Goal: Browse casually: Explore the website without a specific task or goal

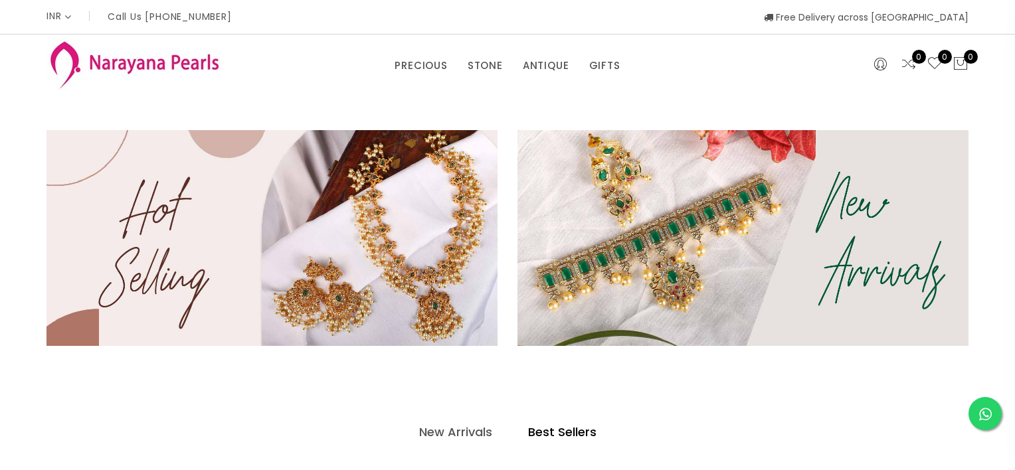
select select "INR"
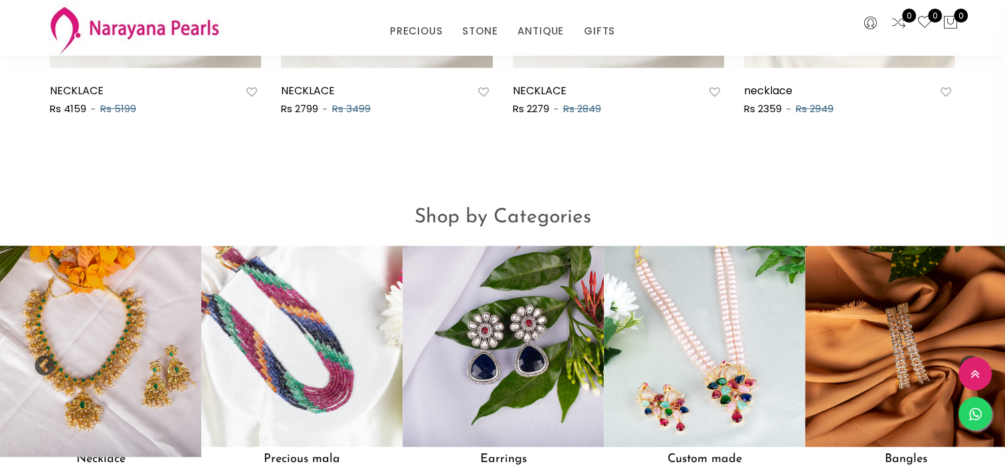
scroll to position [986, 0]
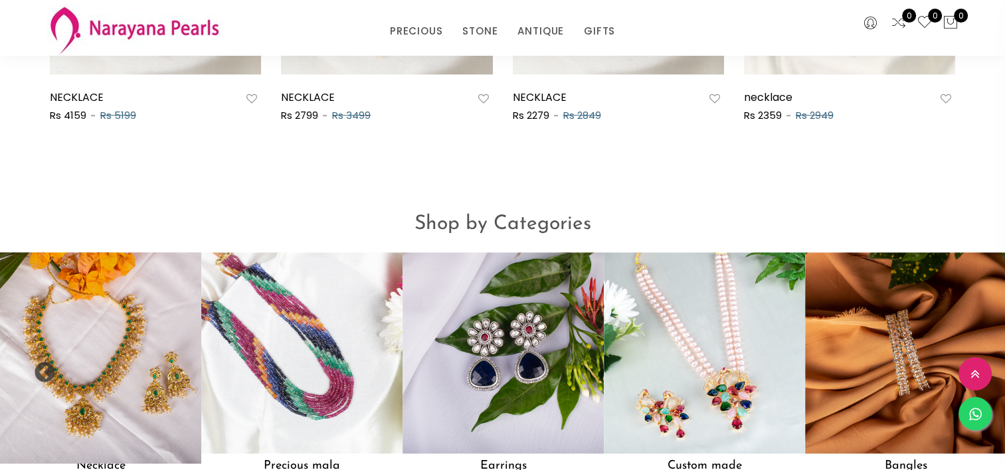
click at [136, 331] on img at bounding box center [100, 352] width 221 height 221
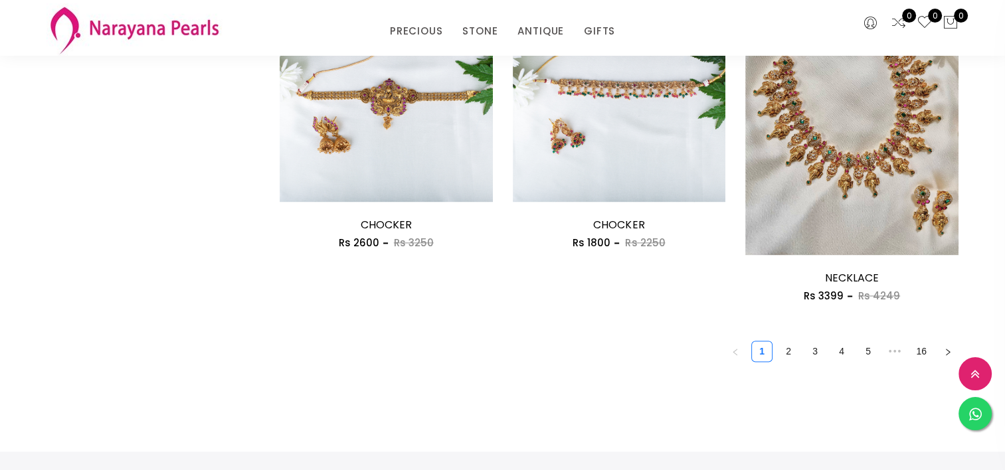
scroll to position [1926, 0]
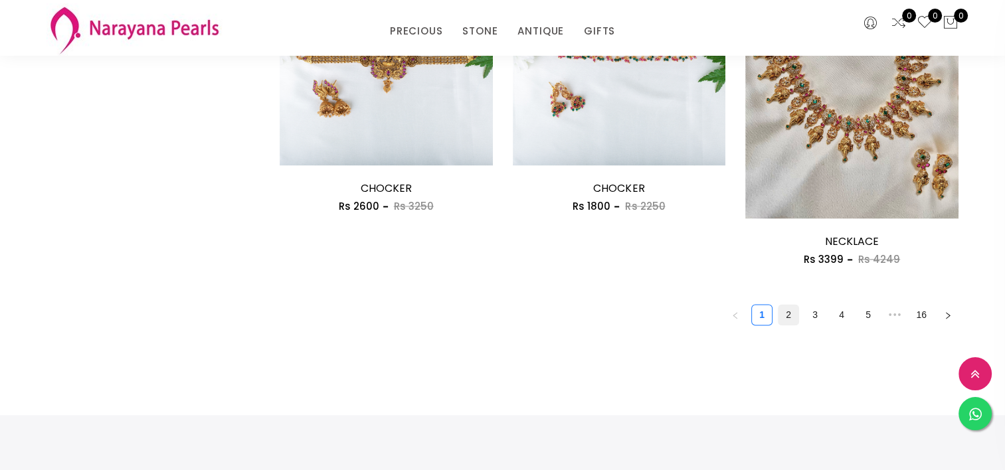
click at [787, 317] on link "2" at bounding box center [789, 315] width 20 height 20
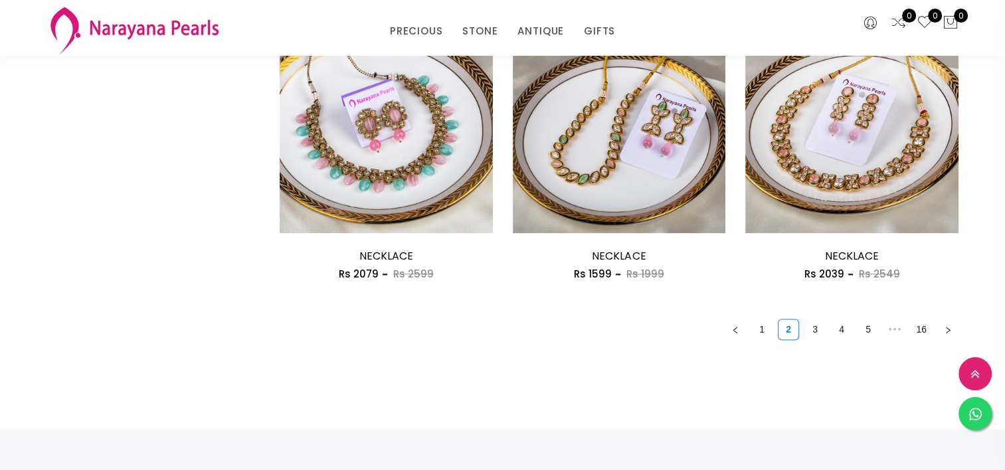
scroll to position [1860, 0]
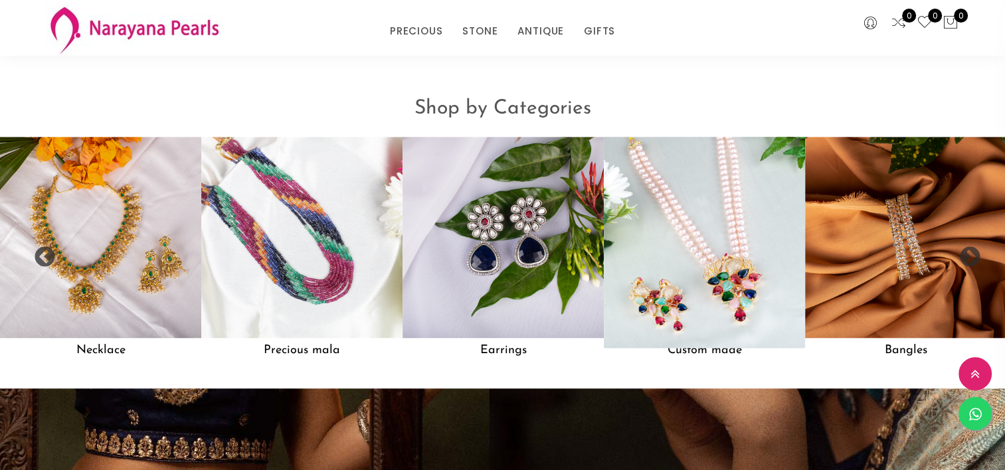
scroll to position [994, 0]
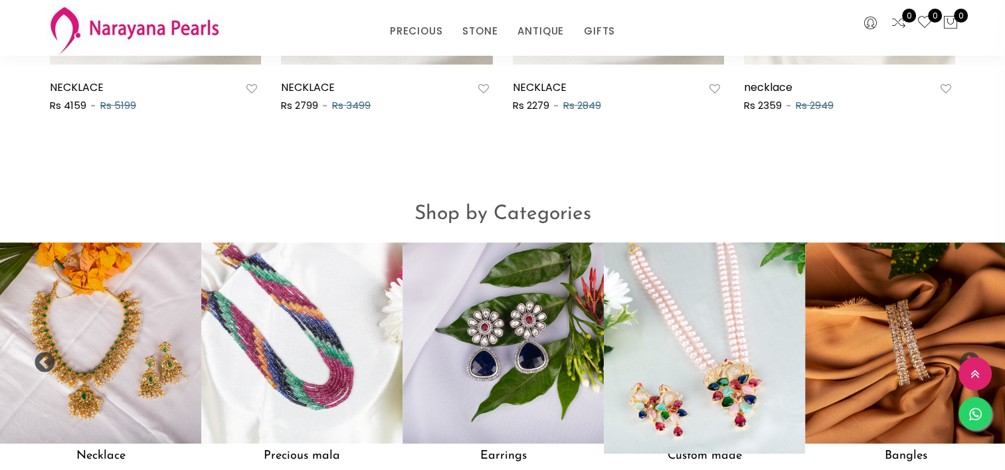
click at [688, 282] on img at bounding box center [704, 343] width 221 height 221
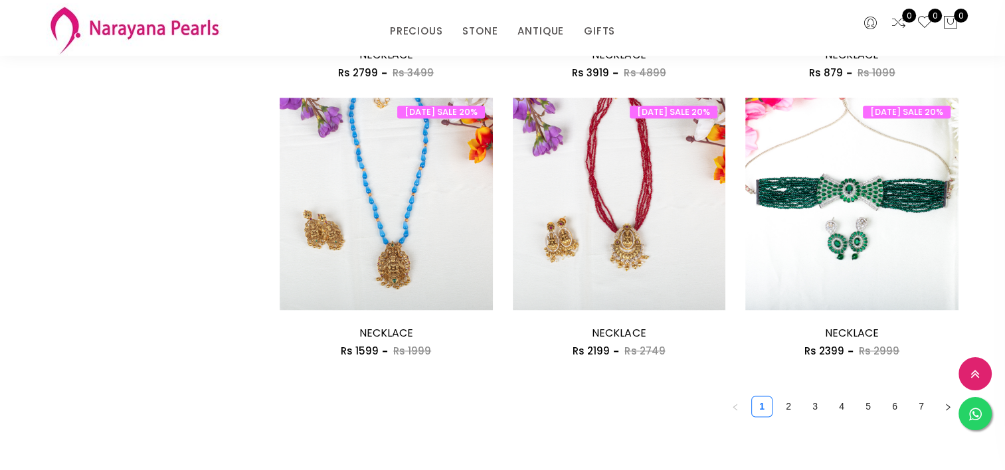
scroll to position [1993, 0]
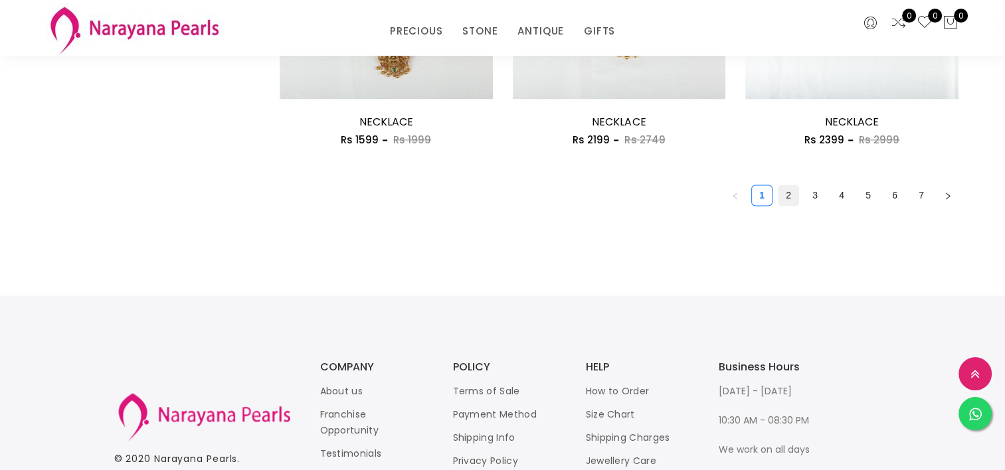
click at [784, 199] on link "2" at bounding box center [789, 195] width 20 height 20
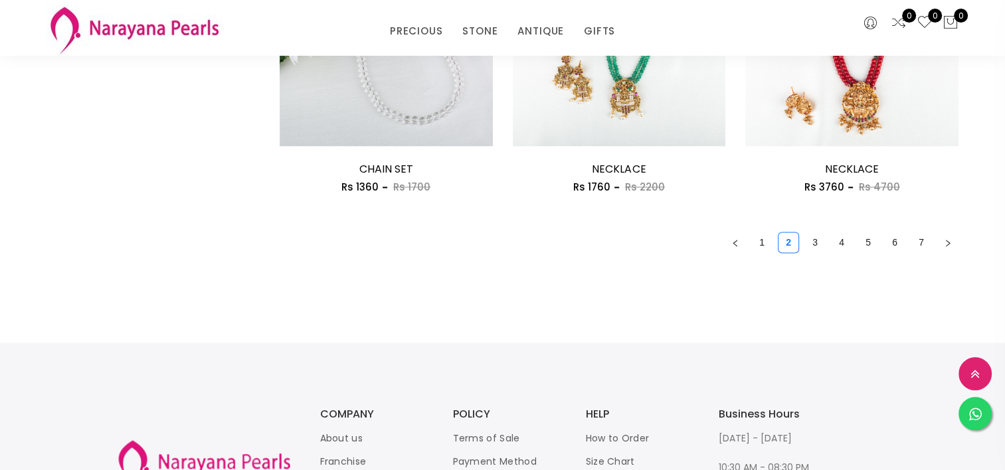
scroll to position [2059, 0]
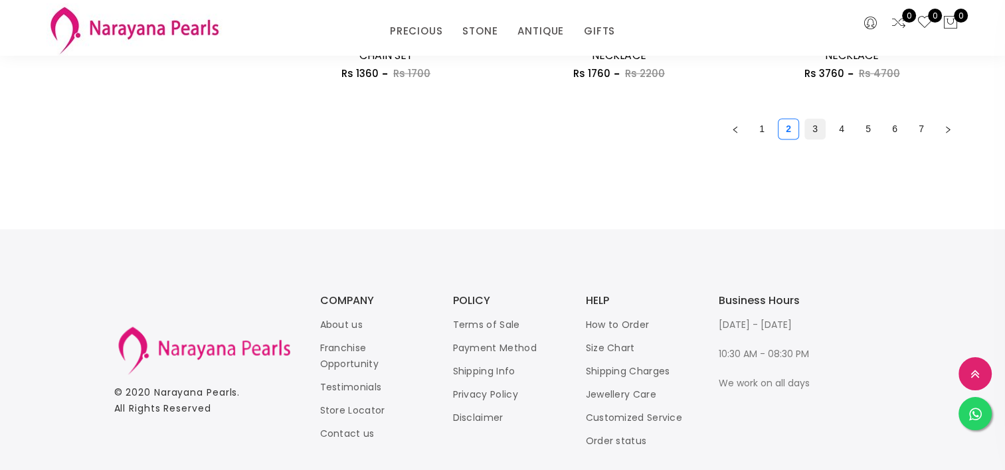
click at [814, 122] on link "3" at bounding box center [815, 129] width 20 height 20
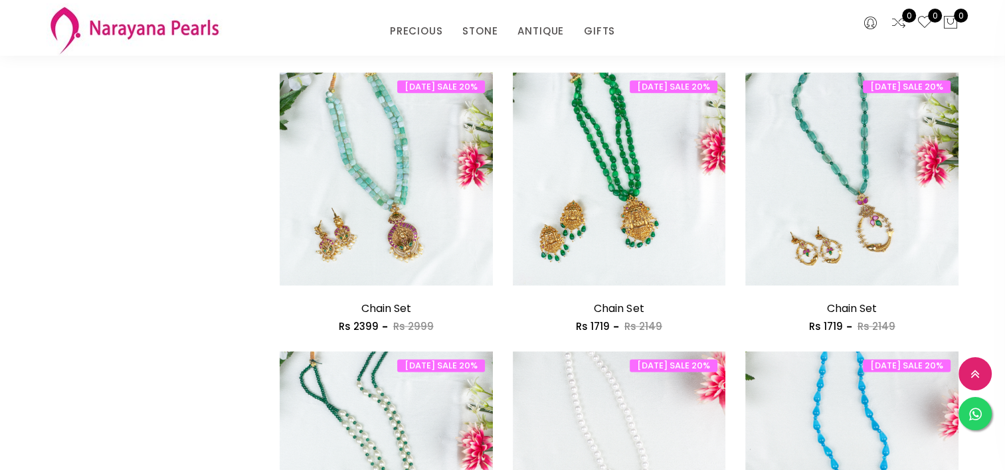
scroll to position [1860, 0]
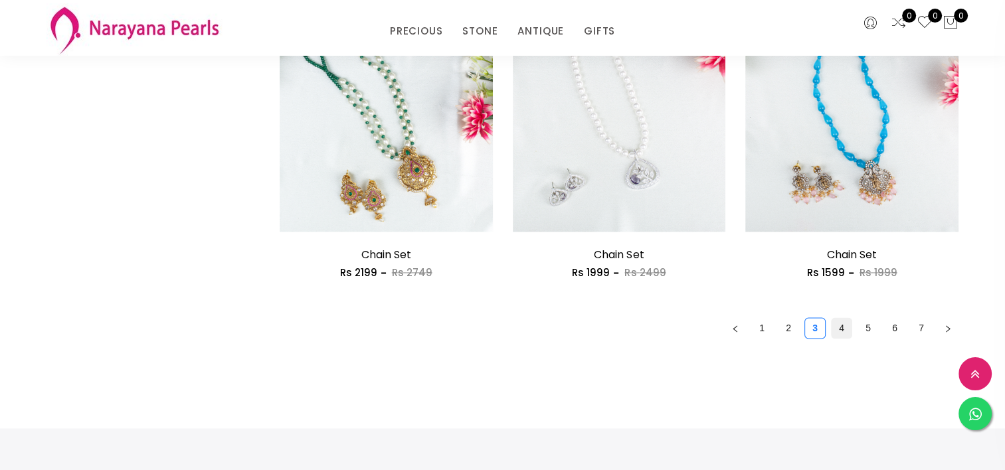
click at [840, 320] on link "4" at bounding box center [842, 328] width 20 height 20
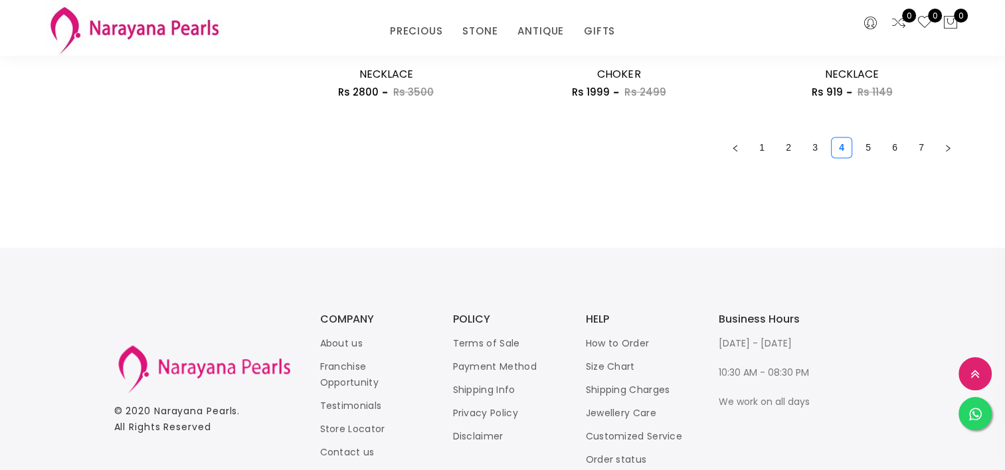
scroll to position [2059, 0]
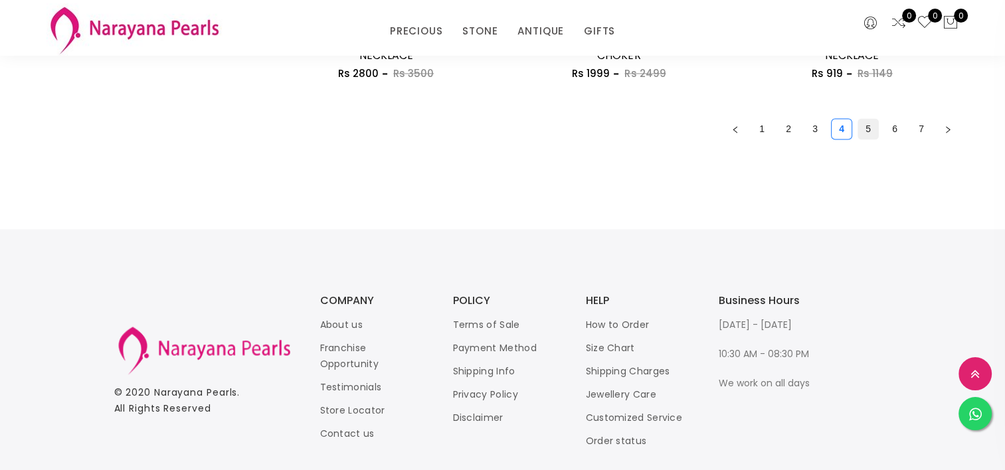
click at [864, 128] on link "5" at bounding box center [868, 129] width 20 height 20
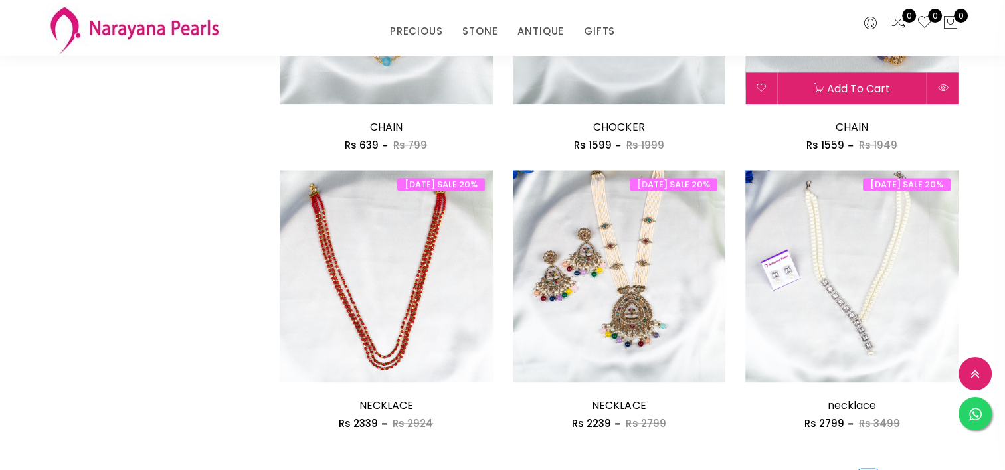
scroll to position [1794, 0]
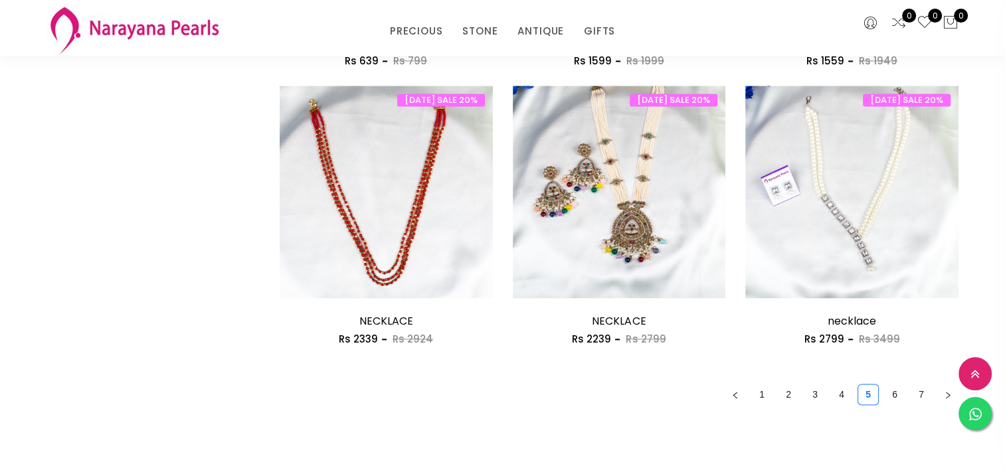
click at [893, 395] on link "6" at bounding box center [895, 395] width 20 height 20
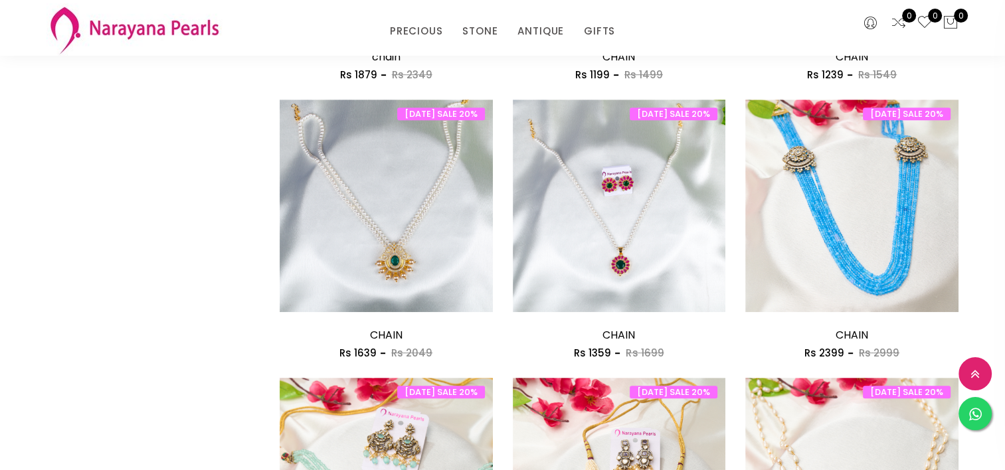
scroll to position [731, 0]
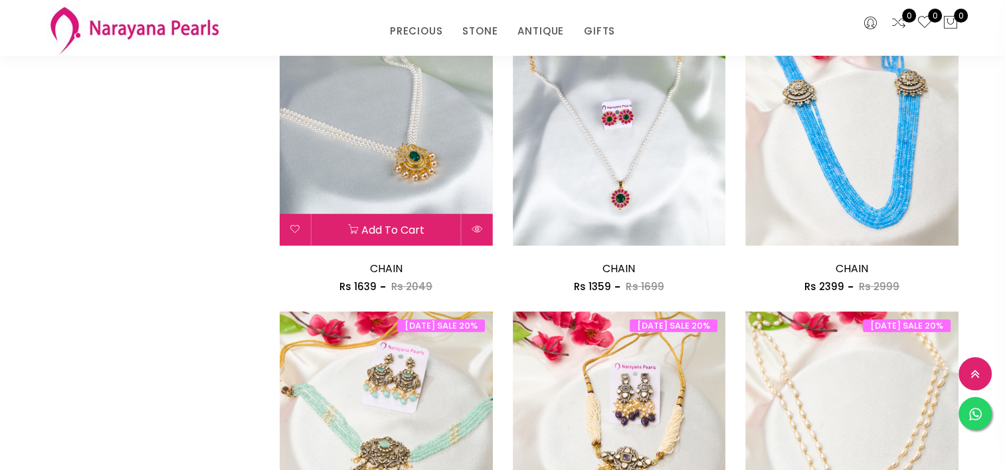
click at [409, 149] on img at bounding box center [386, 139] width 213 height 213
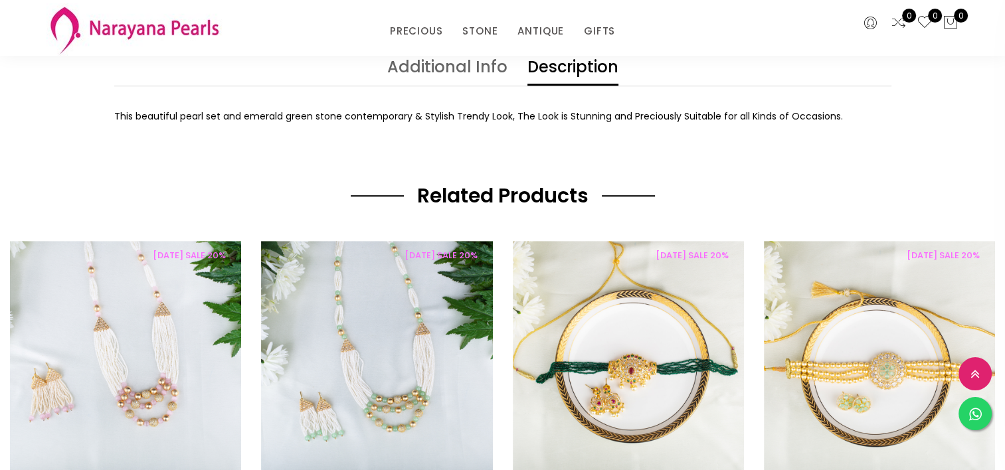
scroll to position [731, 0]
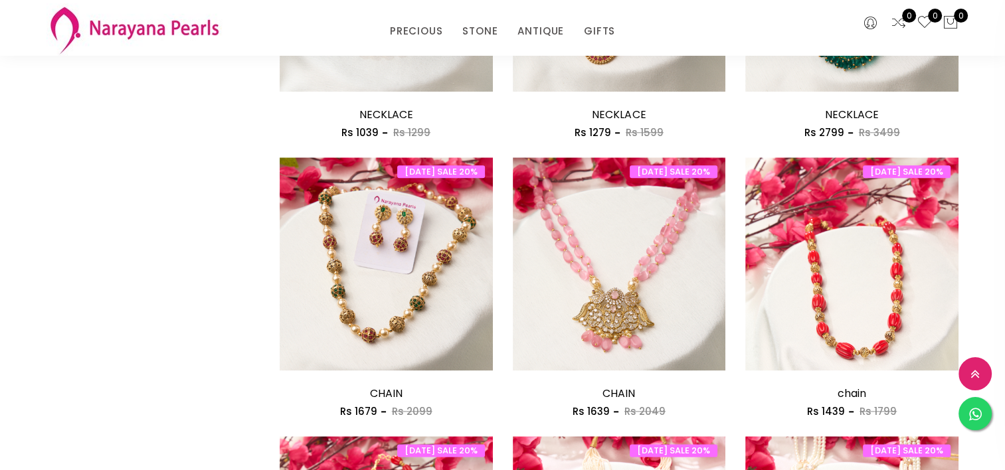
scroll to position [1620, 0]
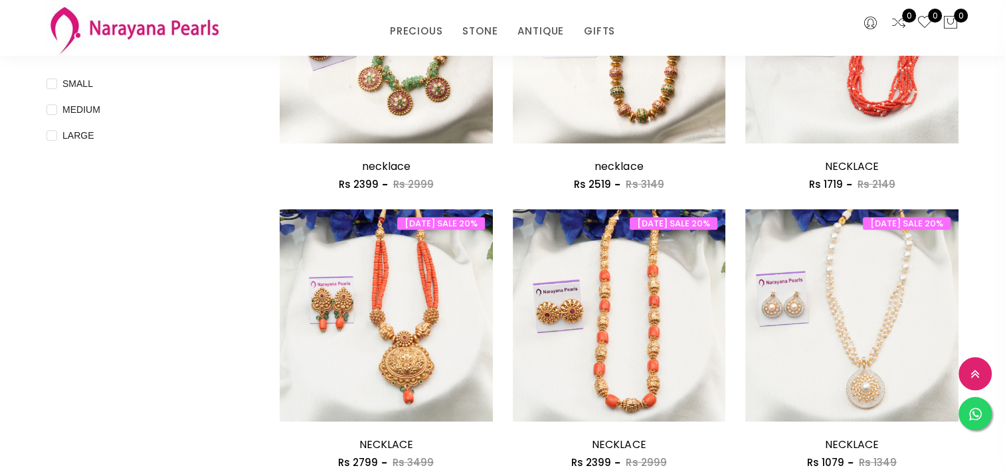
scroll to position [664, 0]
